Goal: Information Seeking & Learning: Learn about a topic

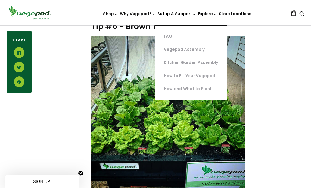
scroll to position [890, 0]
click at [171, 35] on link "FAQ" at bounding box center [190, 36] width 71 height 13
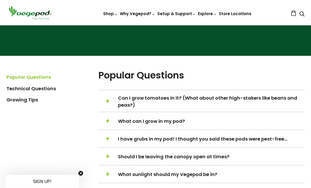
scroll to position [97, 0]
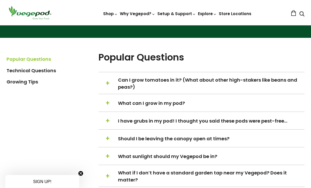
click at [109, 84] on span "+" at bounding box center [107, 83] width 4 height 10
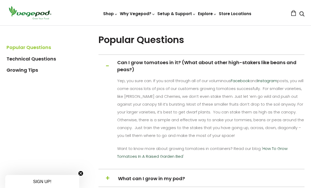
scroll to position [115, 0]
click at [110, 64] on h5 "+ − Can I grow tomatoes in it? (What about other high-stakers like beans and pe…" at bounding box center [201, 66] width 206 height 14
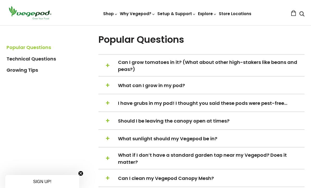
click at [111, 86] on h5 "+ − What can I grow in my pod?" at bounding box center [201, 85] width 206 height 10
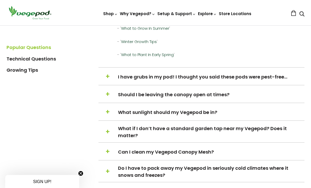
scroll to position [317, 0]
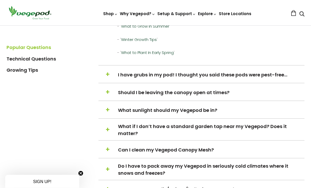
click at [110, 80] on h5 "+ − I have grubs in my pod! I thought you said these pods were pest-free…" at bounding box center [201, 75] width 206 height 10
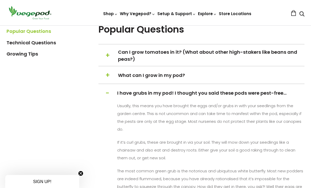
scroll to position [116, 0]
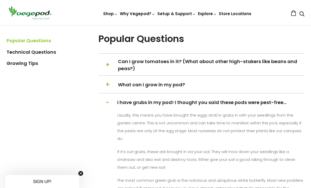
click at [111, 105] on h5 "+ − I have grubs in my pod! I thought you said these pods were pest-free…" at bounding box center [201, 102] width 206 height 10
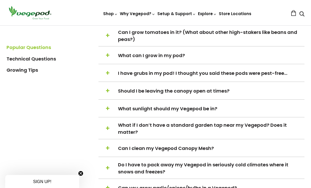
scroll to position [145, 0]
click at [111, 110] on h5 "+ − What sunlight should my Vegepod be in?" at bounding box center [201, 109] width 206 height 10
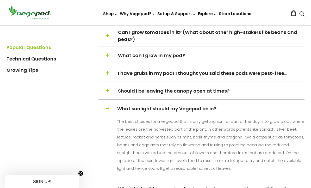
click at [109, 109] on h5 "+ − What sunlight should my Vegepod be in?" at bounding box center [201, 109] width 206 height 10
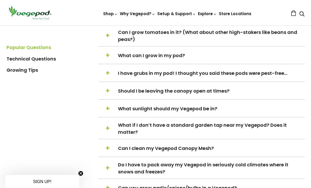
click at [110, 92] on h5 "+ − Should I be leaving the canopy open at times?" at bounding box center [201, 91] width 206 height 10
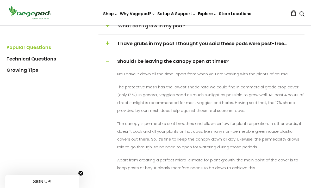
scroll to position [175, 0]
click at [110, 60] on h5 "+ − Should I be leaving the canopy open at times?" at bounding box center [201, 61] width 206 height 10
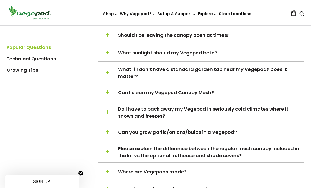
scroll to position [201, 0]
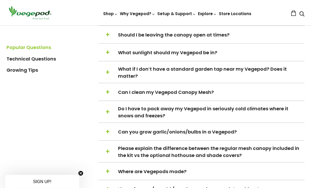
click at [108, 70] on span "+" at bounding box center [107, 73] width 4 height 10
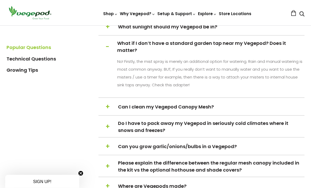
scroll to position [227, 0]
click at [108, 44] on span "−" at bounding box center [107, 47] width 4 height 10
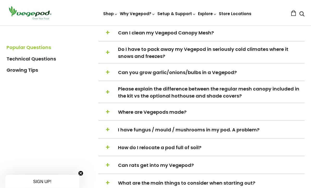
scroll to position [260, 0]
click at [111, 51] on h5 "+ − Do I have to pack away my Vegepod in seriously cold climates where it snows…" at bounding box center [201, 53] width 206 height 14
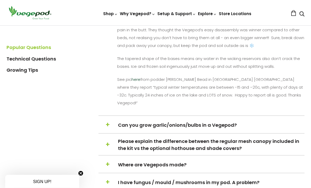
scroll to position [305, 0]
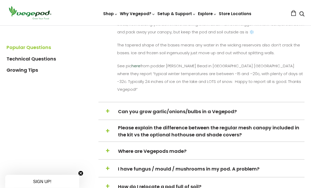
click at [109, 106] on span "+" at bounding box center [107, 111] width 4 height 10
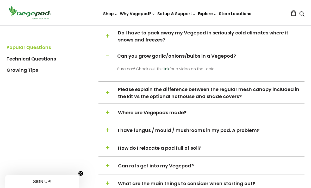
scroll to position [276, 0]
click at [111, 53] on h5 "+ − Can you grow garlic/onions/bulbs in a Vegepod?" at bounding box center [201, 56] width 206 height 10
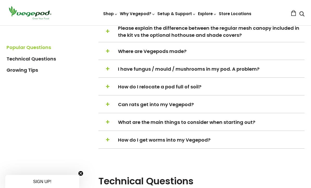
scroll to position [325, 0]
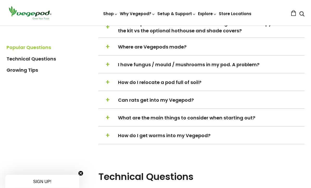
click at [109, 81] on span "+" at bounding box center [107, 83] width 4 height 10
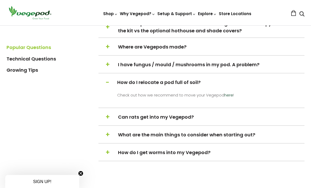
click at [108, 80] on span "−" at bounding box center [107, 82] width 4 height 10
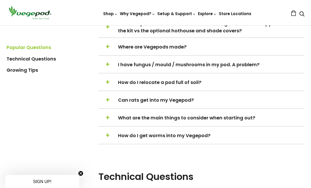
click at [111, 98] on h5 "+ − Can rats get into my Vegepod?" at bounding box center [201, 100] width 206 height 10
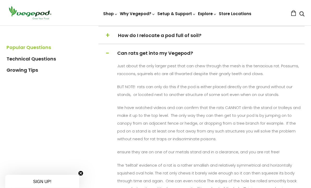
scroll to position [372, 0]
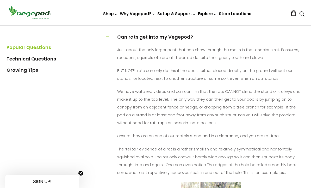
click at [109, 36] on span "−" at bounding box center [107, 37] width 4 height 10
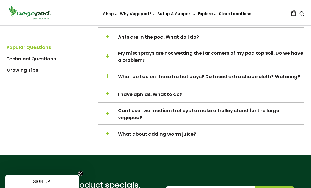
scroll to position [646, 0]
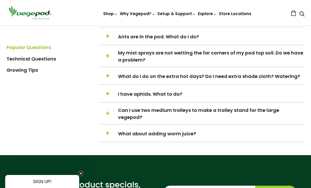
click at [110, 95] on h5 "+ − I have aphids. What to do?" at bounding box center [201, 94] width 206 height 10
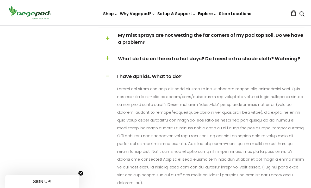
scroll to position [662, 0]
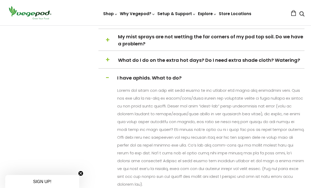
click at [107, 78] on span "−" at bounding box center [107, 78] width 4 height 10
